Goal: Task Accomplishment & Management: Manage account settings

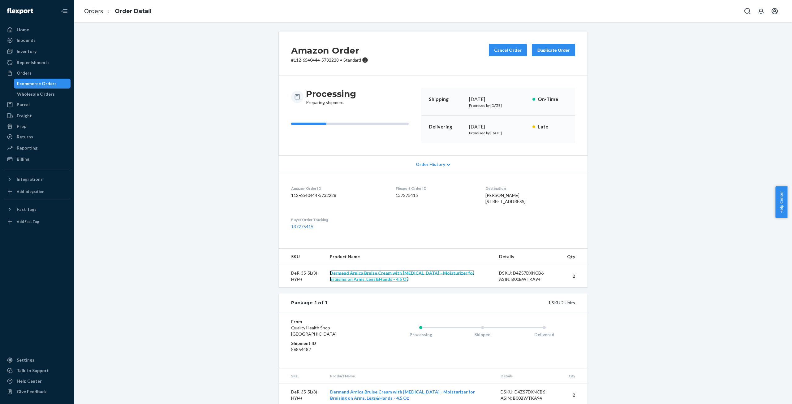
click at [376, 281] on link "Dermend Arnica Bruise Cream with [MEDICAL_DATA] - Moisturizer for Bruising on A…" at bounding box center [402, 275] width 145 height 11
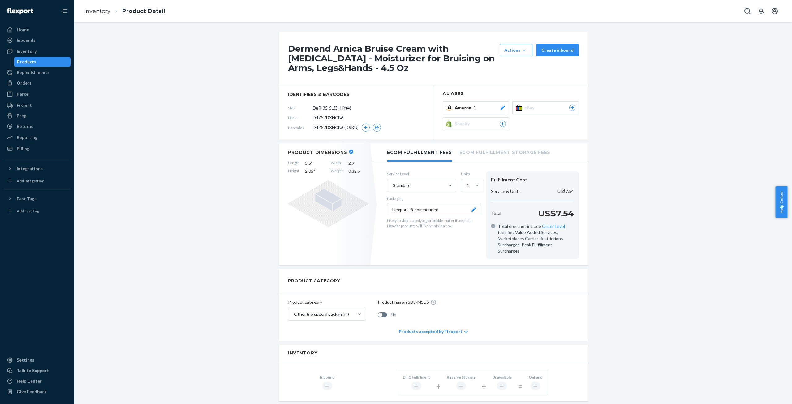
click at [500, 109] on icon at bounding box center [502, 107] width 4 height 4
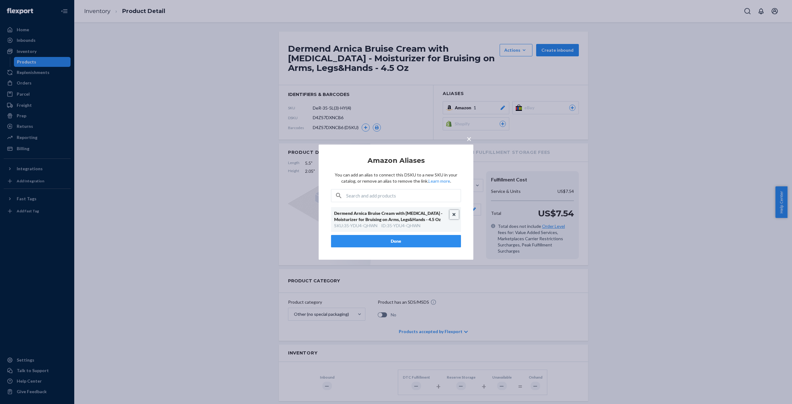
click at [451, 212] on button "Unlink" at bounding box center [453, 214] width 9 height 9
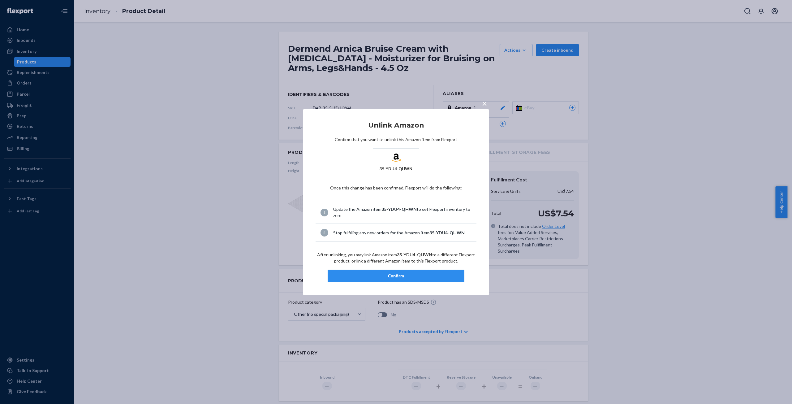
click at [391, 276] on div "Confirm" at bounding box center [396, 275] width 126 height 6
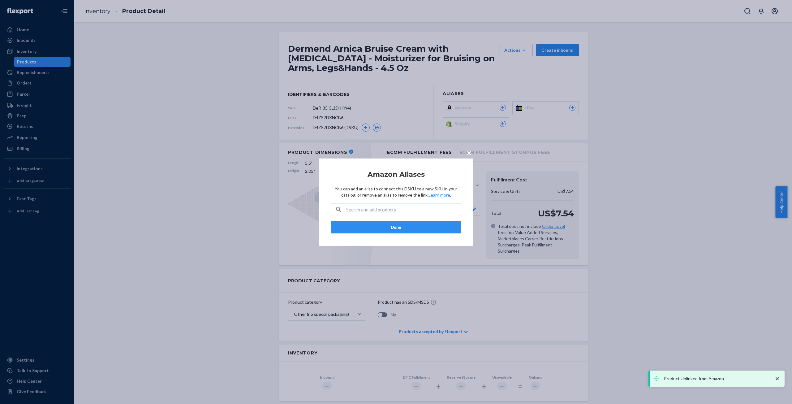
click at [400, 233] on button "Done" at bounding box center [396, 227] width 130 height 12
